Goal: Understand process/instructions: Learn how to perform a task or action

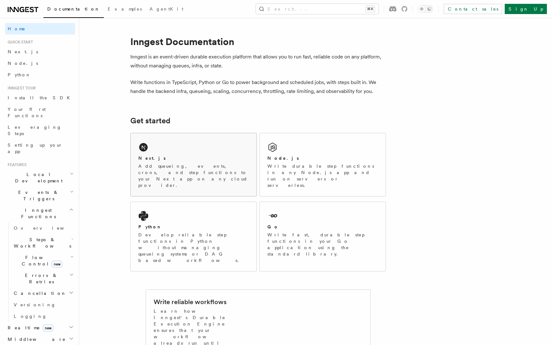
click at [233, 154] on div "Next.js Add queueing, events, crons, and step functions to your Next app on any…" at bounding box center [194, 164] width 126 height 63
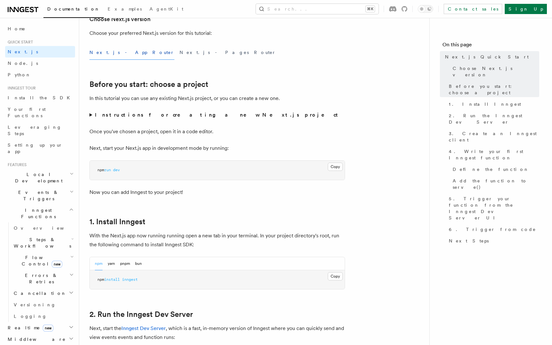
scroll to position [227, 0]
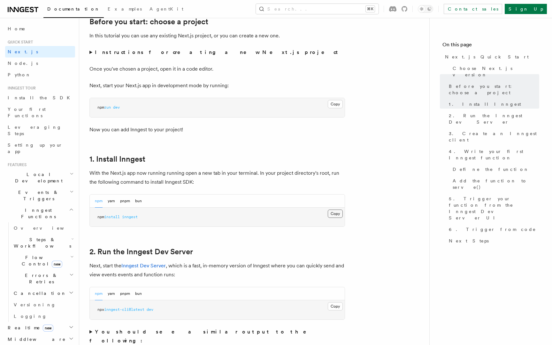
click at [332, 215] on button "Copy Copied" at bounding box center [335, 213] width 15 height 8
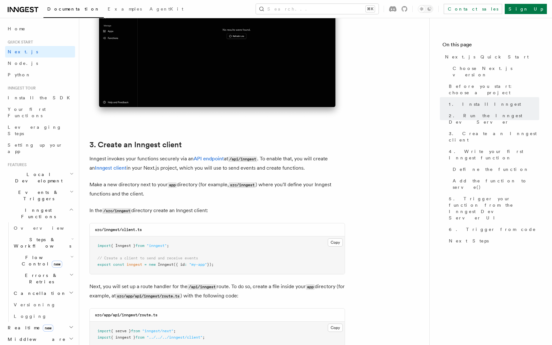
scroll to position [701, 0]
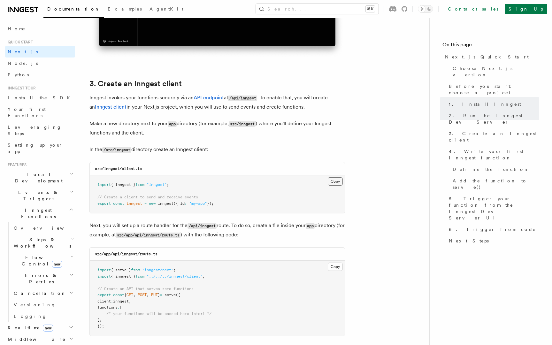
click at [334, 180] on button "Copy Copied" at bounding box center [335, 181] width 15 height 8
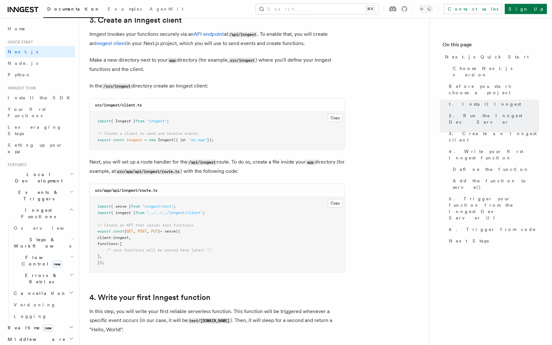
scroll to position [786, 0]
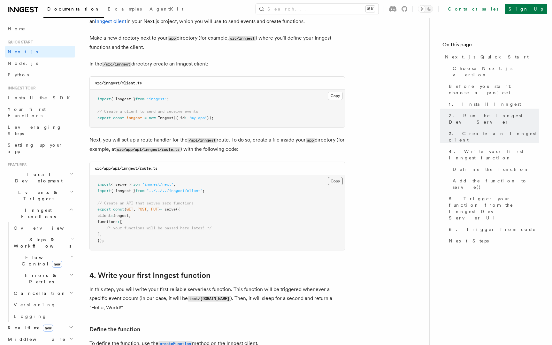
click at [335, 184] on button "Copy Copied" at bounding box center [335, 181] width 15 height 8
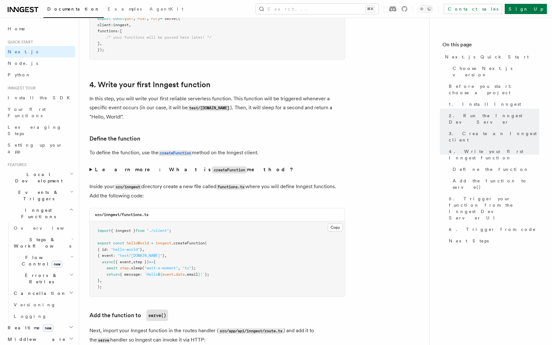
scroll to position [1016, 0]
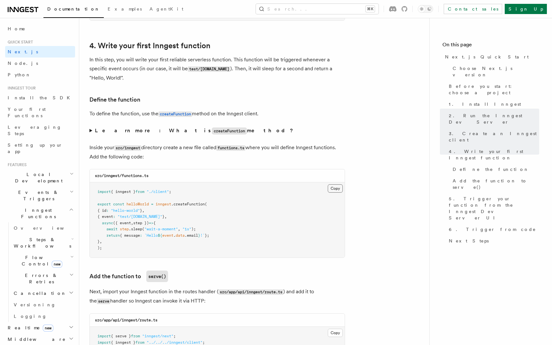
click at [329, 193] on button "Copy Copied" at bounding box center [335, 188] width 15 height 8
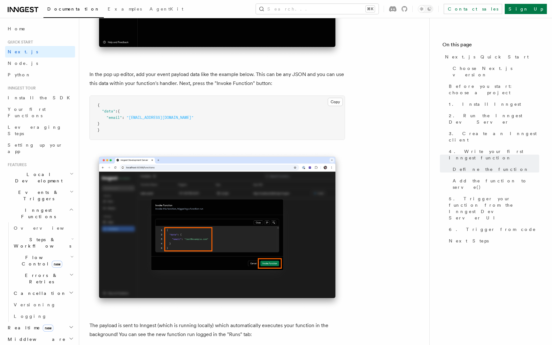
scroll to position [1752, 0]
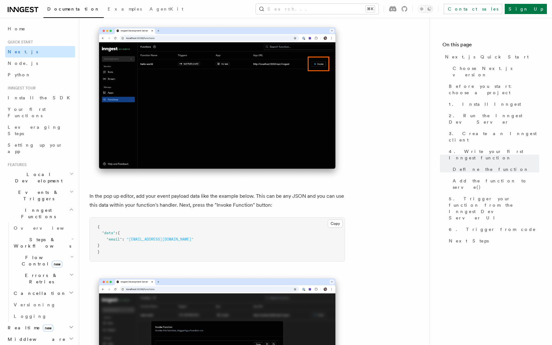
click at [16, 49] on span "Next.js" at bounding box center [23, 52] width 30 height 6
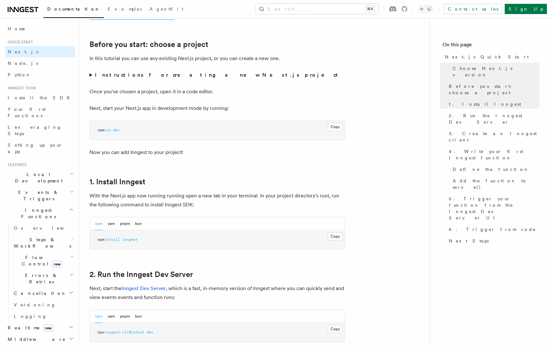
scroll to position [323, 0]
